Goal: Transaction & Acquisition: Obtain resource

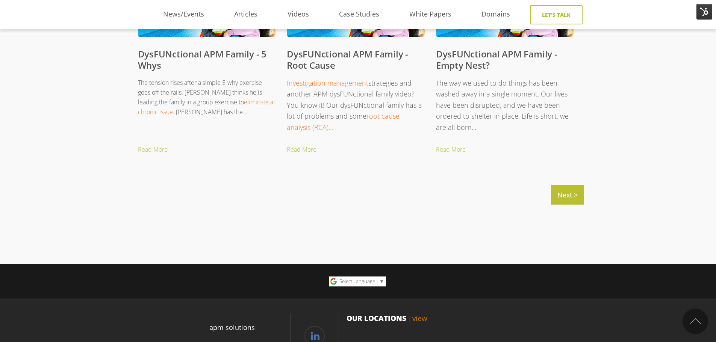
scroll to position [864, 0]
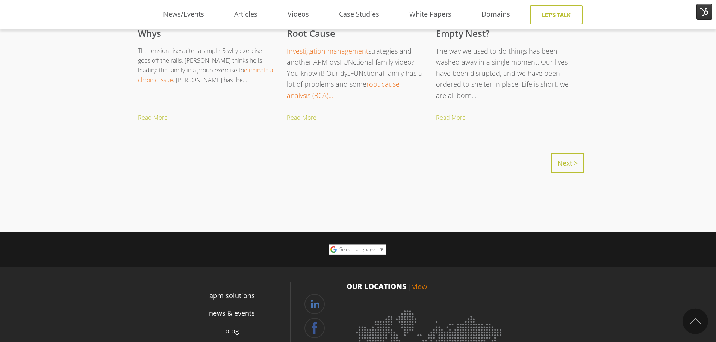
click at [562, 165] on link "Next >" at bounding box center [567, 163] width 33 height 20
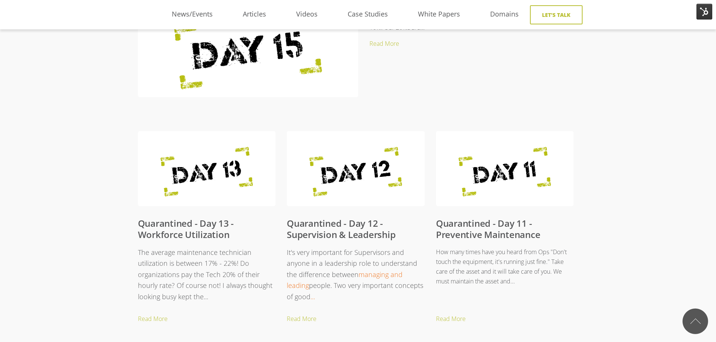
scroll to position [301, 0]
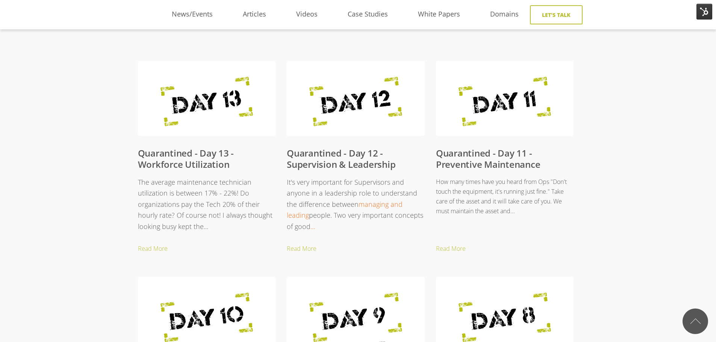
click at [492, 162] on link "Quarantined - Day 11 - Preventive Maintenance" at bounding box center [488, 159] width 105 height 24
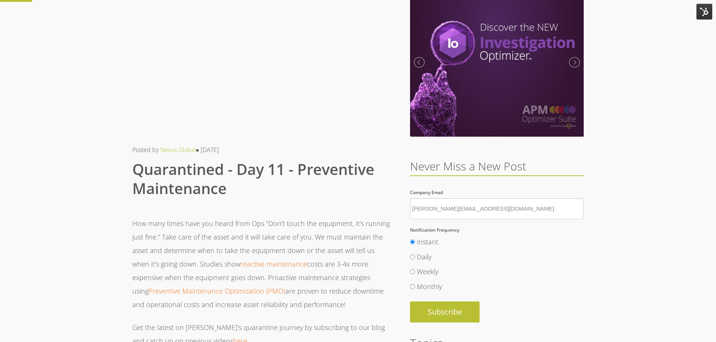
scroll to position [75, 0]
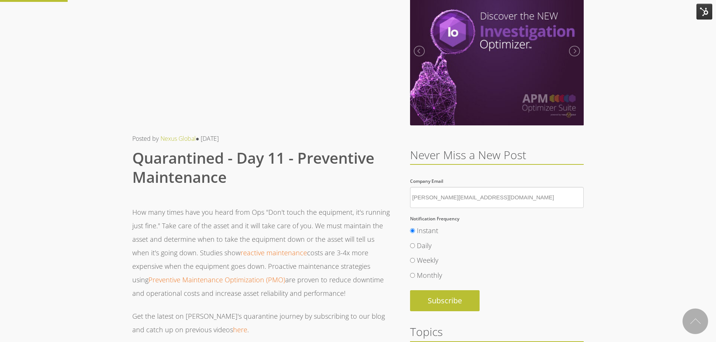
click at [165, 221] on p "How many times have you heard from Ops "Don't touch the equipment, it's running…" at bounding box center [261, 253] width 259 height 95
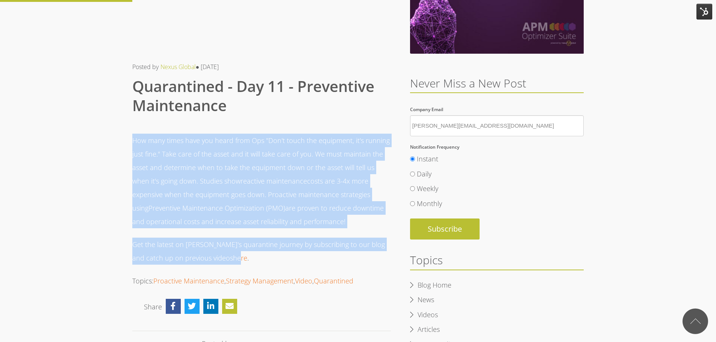
scroll to position [188, 0]
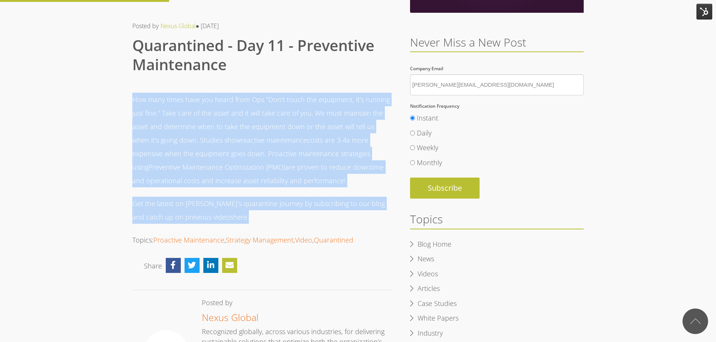
drag, startPoint x: 133, startPoint y: 212, endPoint x: 254, endPoint y: 214, distance: 120.7
click at [254, 214] on span "How many times have you heard from Ops "Don't touch the equipment, it's running…" at bounding box center [261, 158] width 259 height 131
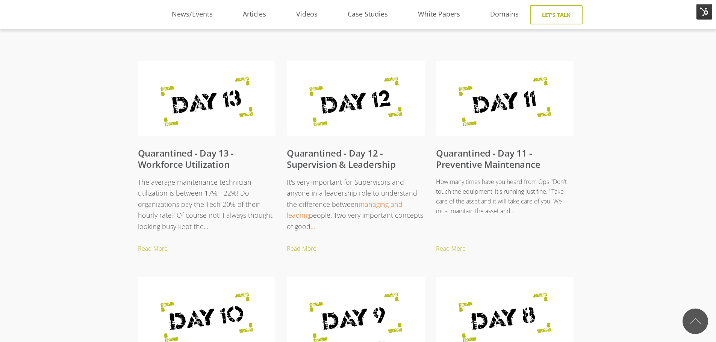
click at [38, 137] on div "Quarantined - Day 15 - Supervision ... ®" at bounding box center [358, 333] width 716 height 896
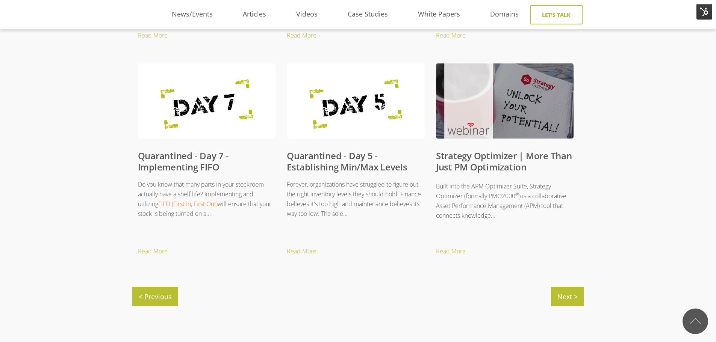
scroll to position [789, 0]
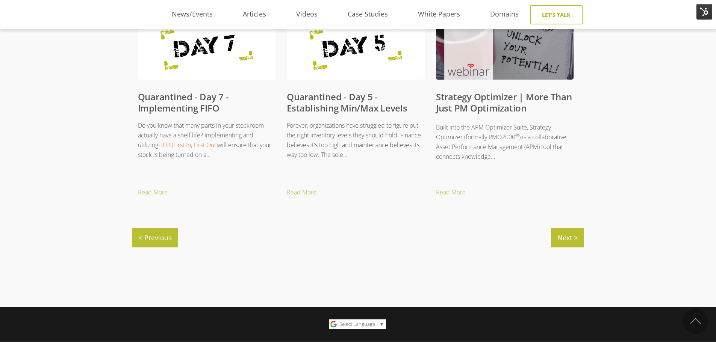
click at [328, 103] on link "Quarantined - Day 5 - Establishing Min/Max Levels" at bounding box center [347, 103] width 121 height 24
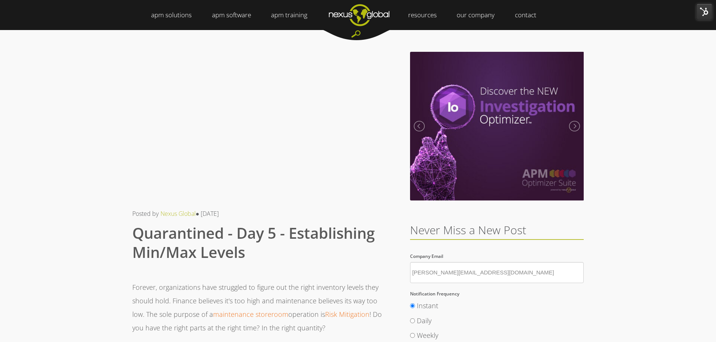
drag, startPoint x: 627, startPoint y: 108, endPoint x: 389, endPoint y: 92, distance: 238.5
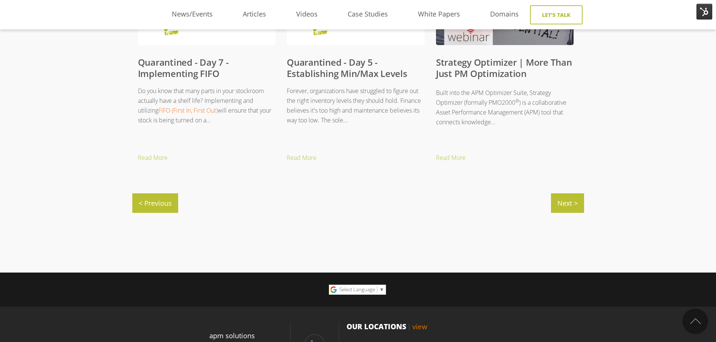
scroll to position [865, 0]
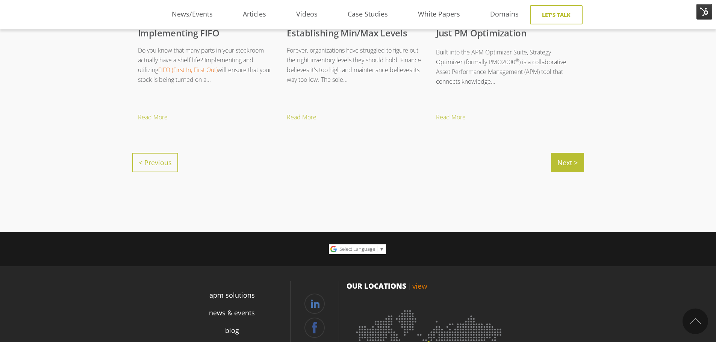
click at [147, 161] on link "< Previous" at bounding box center [155, 163] width 46 height 20
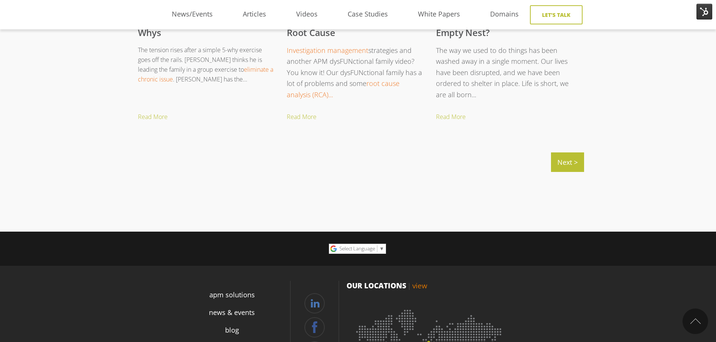
scroll to position [932, 0]
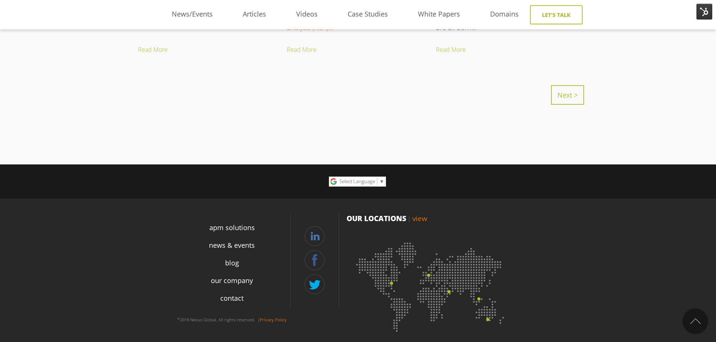
click at [570, 96] on link "Next >" at bounding box center [567, 95] width 33 height 20
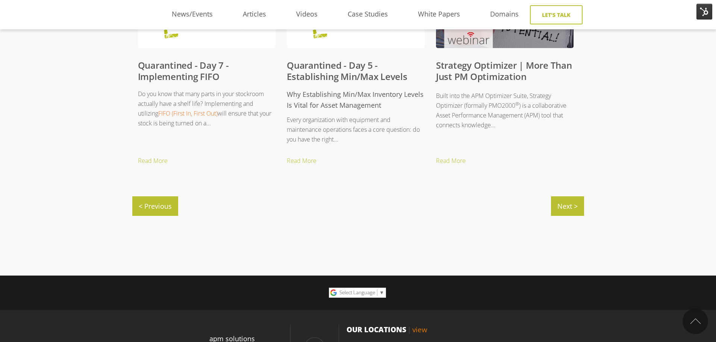
scroll to position [865, 0]
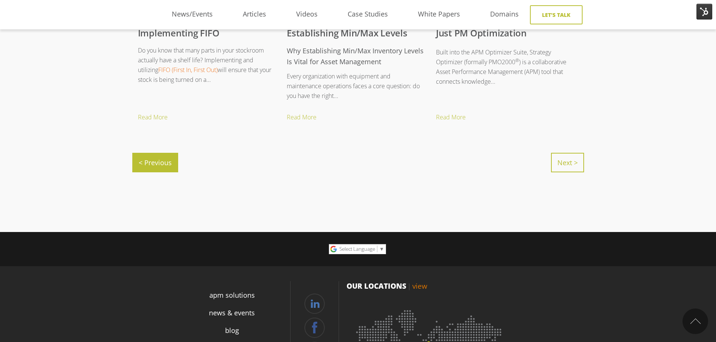
click at [568, 165] on link "Next >" at bounding box center [567, 163] width 33 height 20
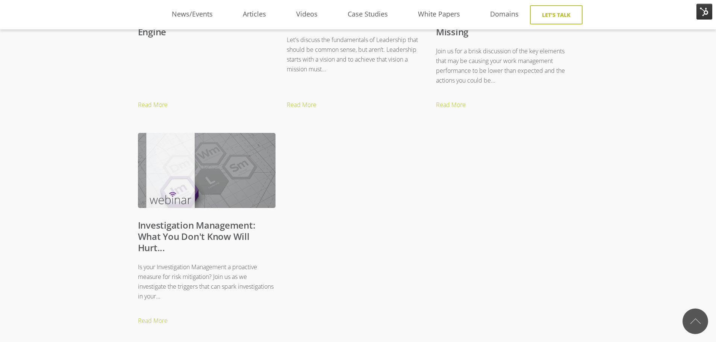
scroll to position [489, 0]
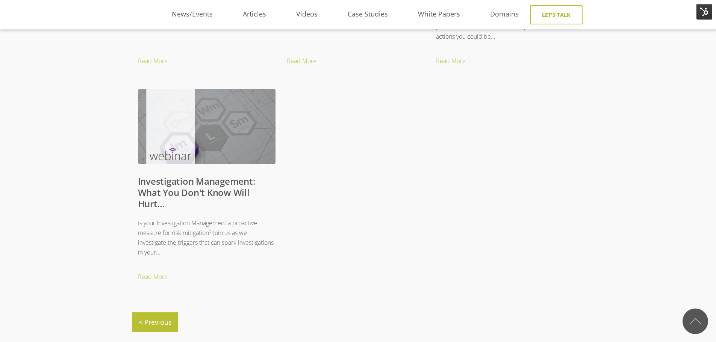
click at [175, 192] on link "Investigation Management: What You Don't Know Will Hurt..." at bounding box center [197, 192] width 118 height 35
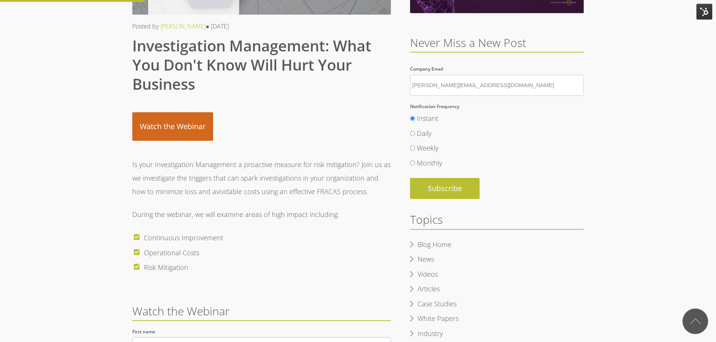
click at [162, 130] on link "Watch the Webinar" at bounding box center [172, 126] width 81 height 29
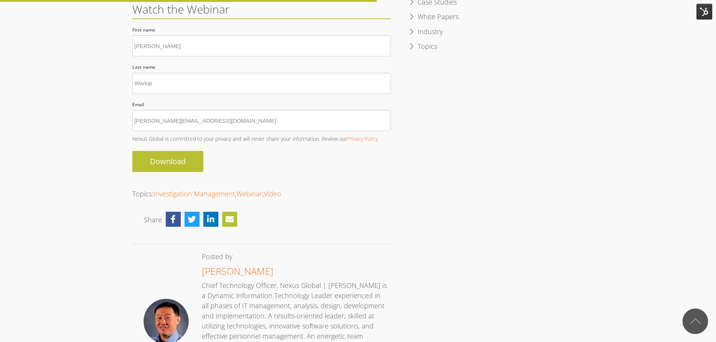
scroll to position [460, 0]
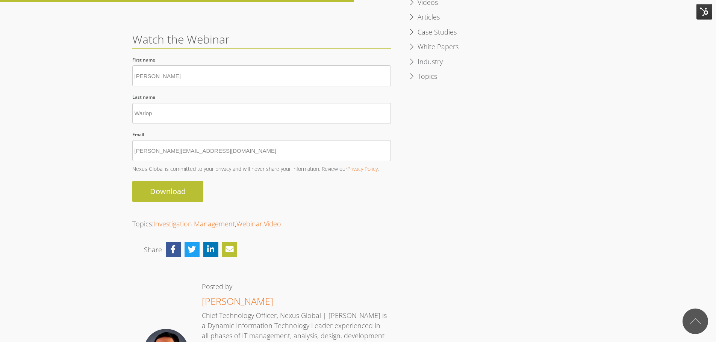
click at [95, 144] on div "Posted by Ken Tan ● Aug 31, 2016 Investigation Management: What You Don't Know …" at bounding box center [358, 272] width 716 height 1402
click at [167, 192] on input "Download" at bounding box center [167, 191] width 71 height 21
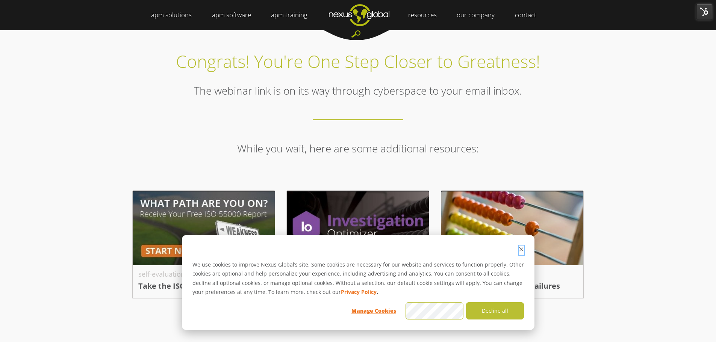
click at [520, 248] on icon "Dismiss cookie banner" at bounding box center [521, 249] width 5 height 5
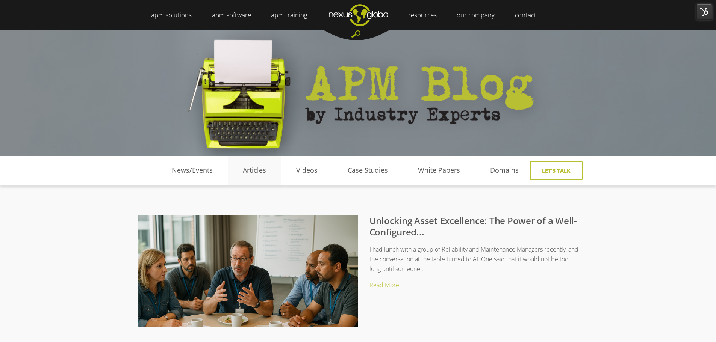
click at [265, 170] on link "Articles" at bounding box center [254, 170] width 53 height 11
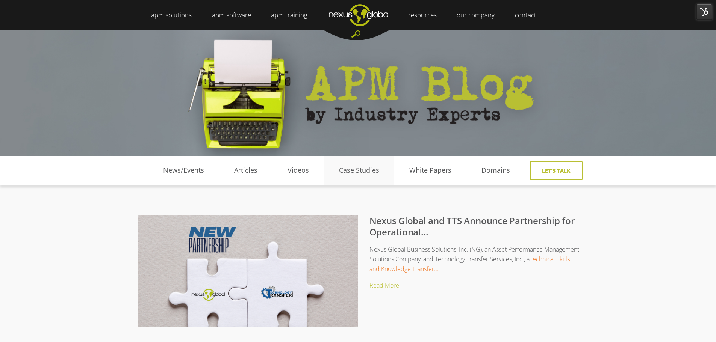
click at [377, 174] on link "Case Studies" at bounding box center [359, 170] width 70 height 11
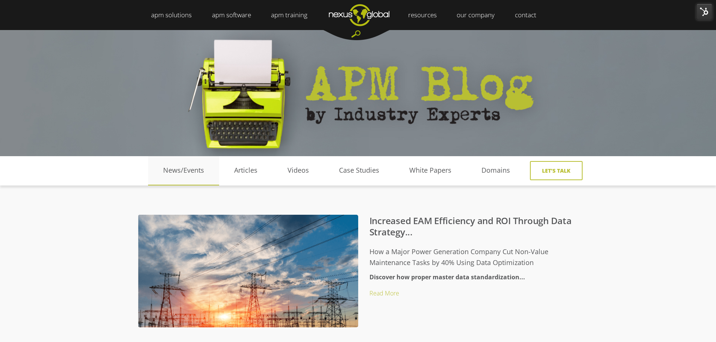
click at [191, 167] on link "News/Events" at bounding box center [183, 170] width 71 height 11
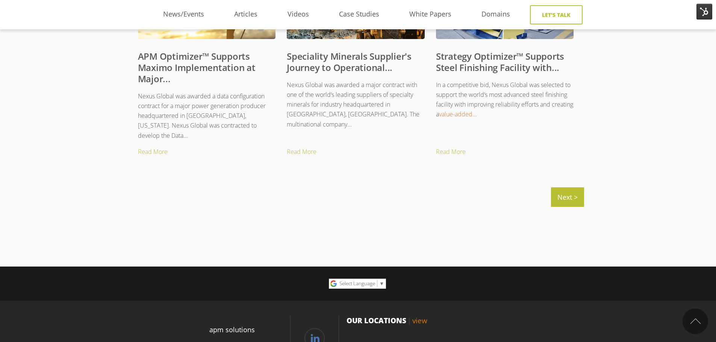
scroll to position [865, 0]
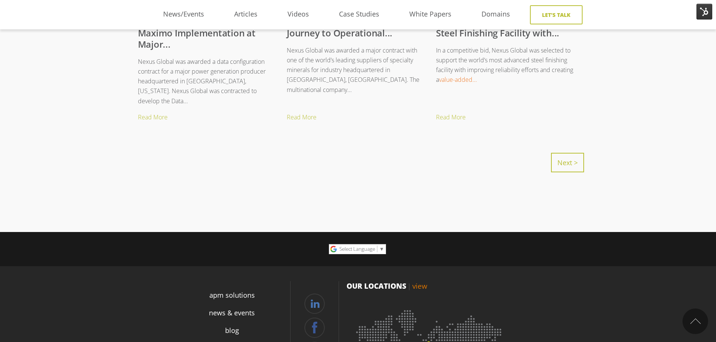
click at [572, 163] on link "Next >" at bounding box center [567, 163] width 33 height 20
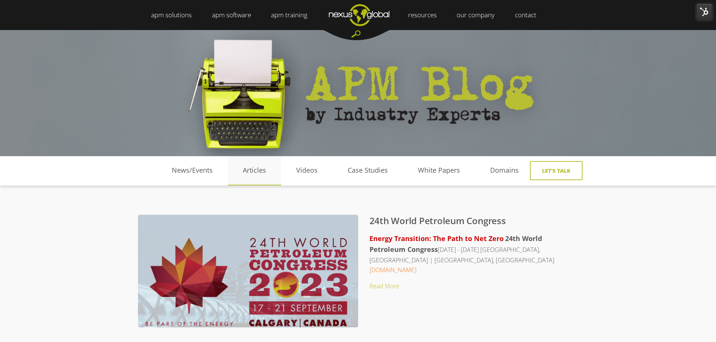
click at [255, 172] on link "Articles" at bounding box center [254, 170] width 53 height 11
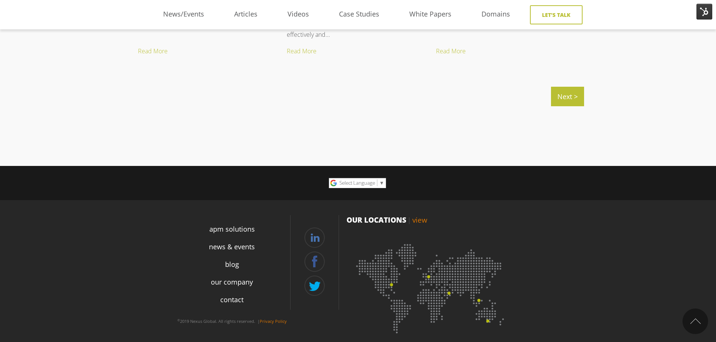
scroll to position [932, 0]
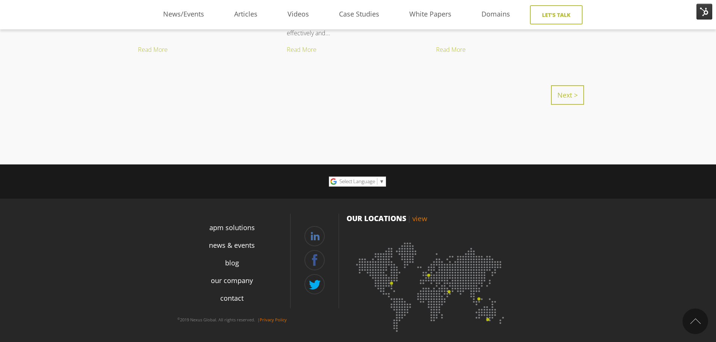
click at [566, 100] on link "Next >" at bounding box center [567, 95] width 33 height 20
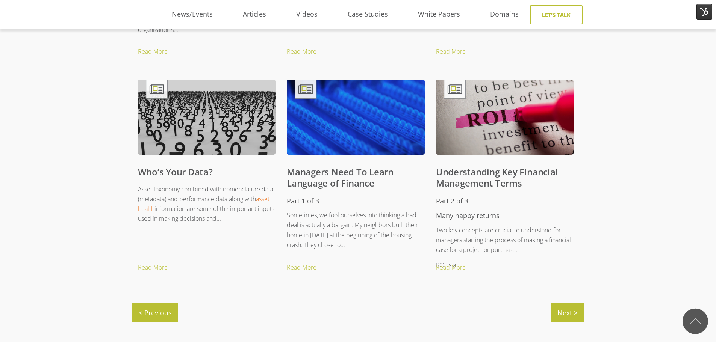
scroll to position [932, 0]
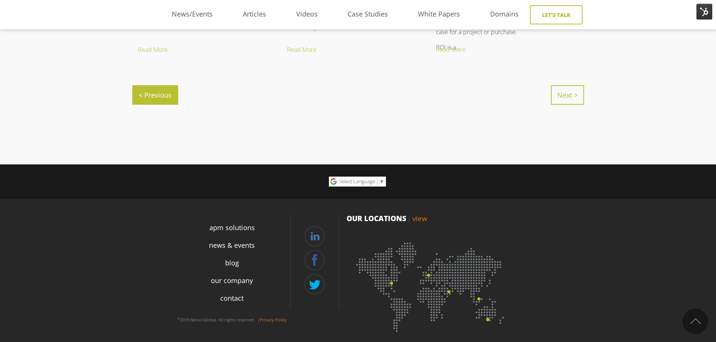
click at [556, 98] on link "Next >" at bounding box center [567, 95] width 33 height 20
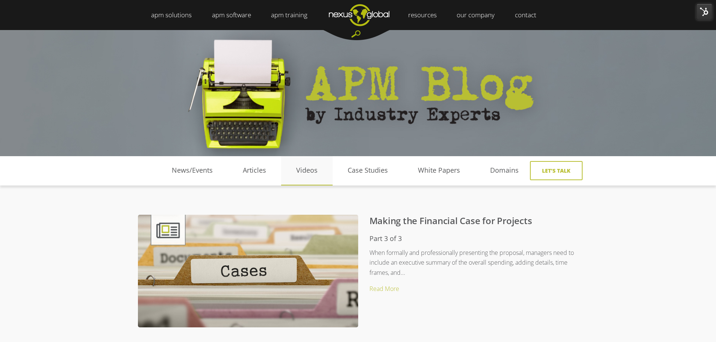
click at [315, 166] on link "Videos" at bounding box center [307, 170] width 52 height 11
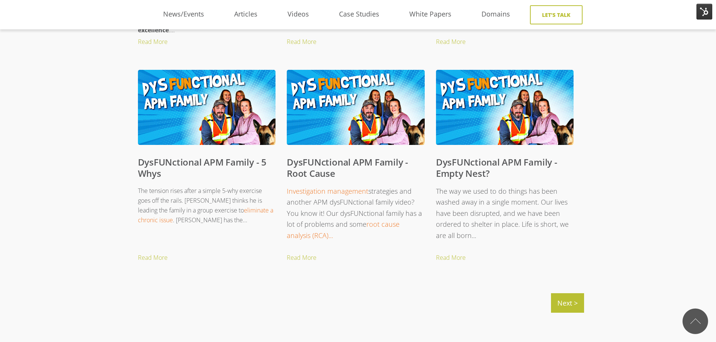
scroll to position [789, 0]
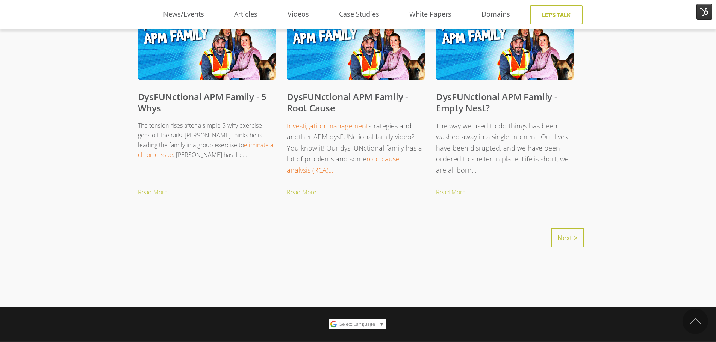
click at [563, 244] on link "Next >" at bounding box center [567, 238] width 33 height 20
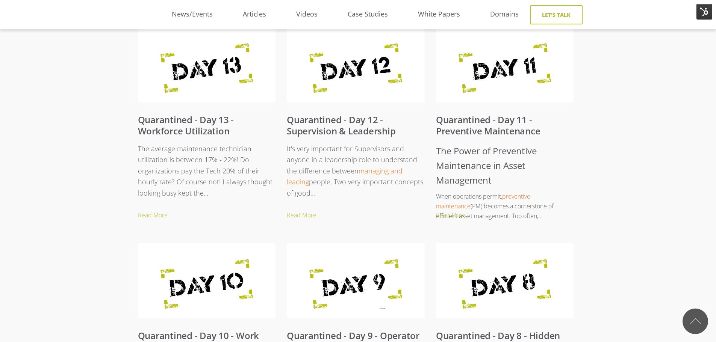
scroll to position [338, 0]
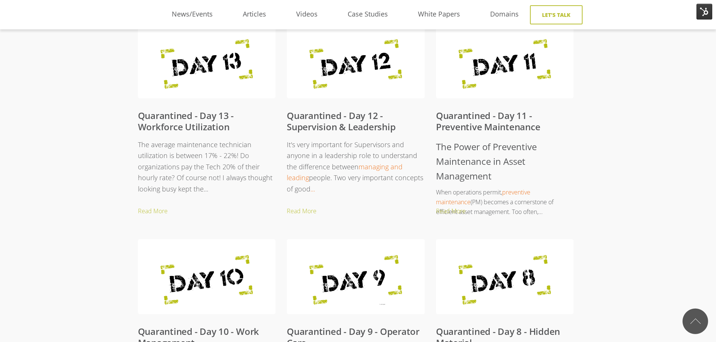
click at [187, 127] on link "Quarantined - Day 13 - Workforce Utilization" at bounding box center [186, 121] width 96 height 24
